Goal: Find specific page/section: Find specific page/section

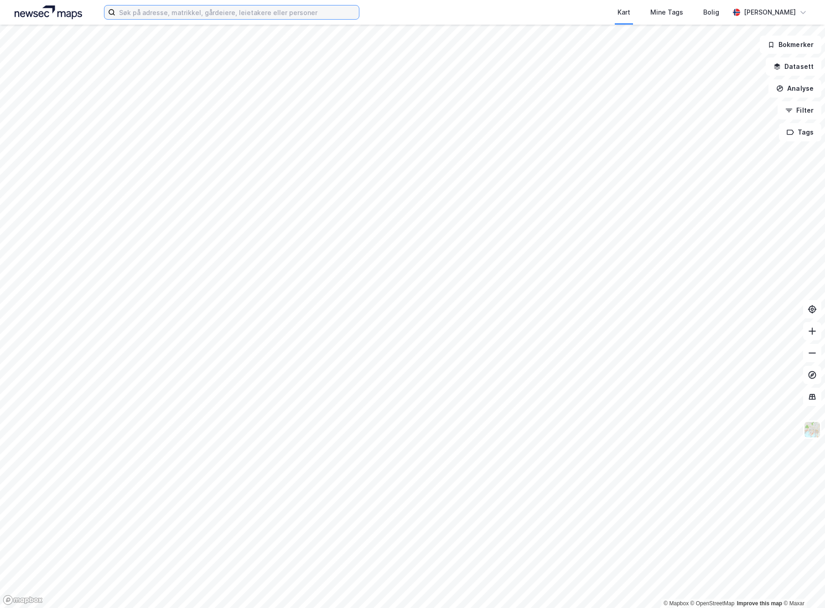
click at [190, 14] on input at bounding box center [237, 12] width 244 height 14
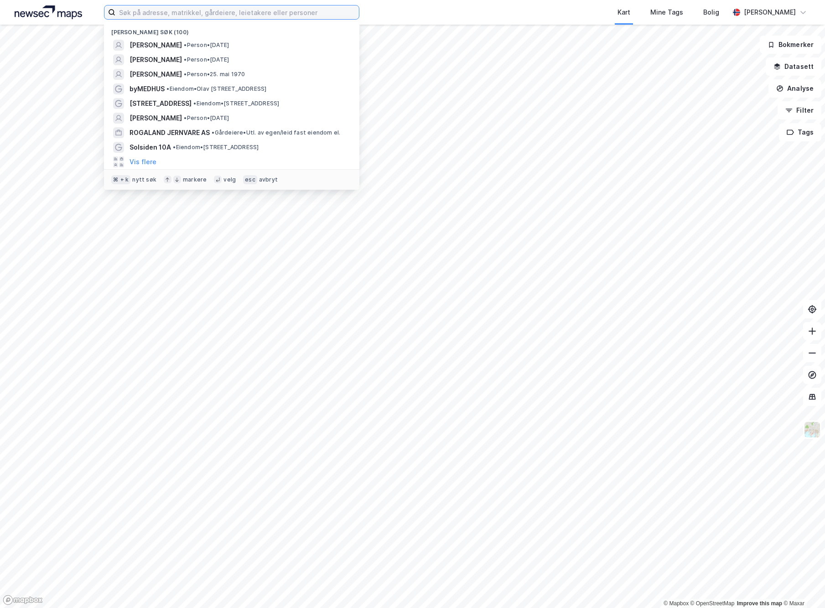
paste input "[STREET_ADDRESS]"
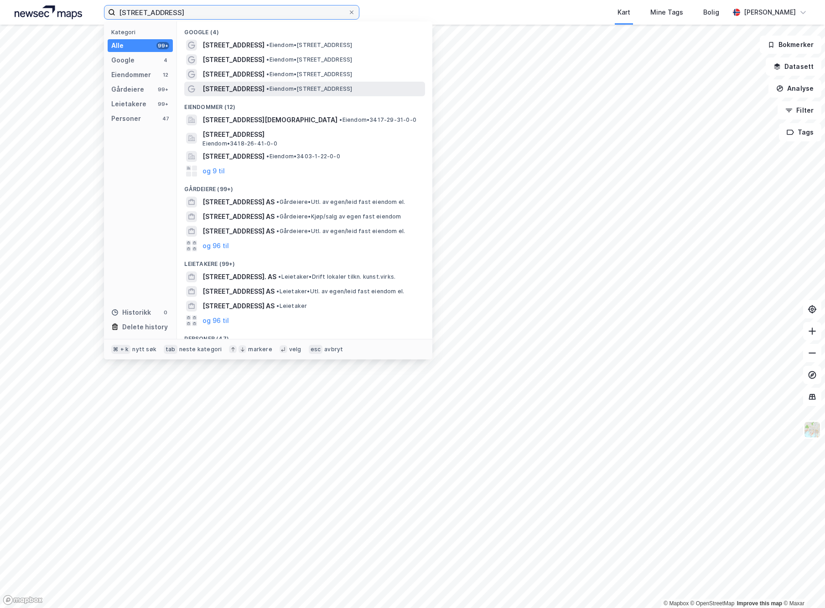
type input "[STREET_ADDRESS]"
click at [234, 87] on span "[STREET_ADDRESS]" at bounding box center [233, 88] width 62 height 11
